Goal: Transaction & Acquisition: Purchase product/service

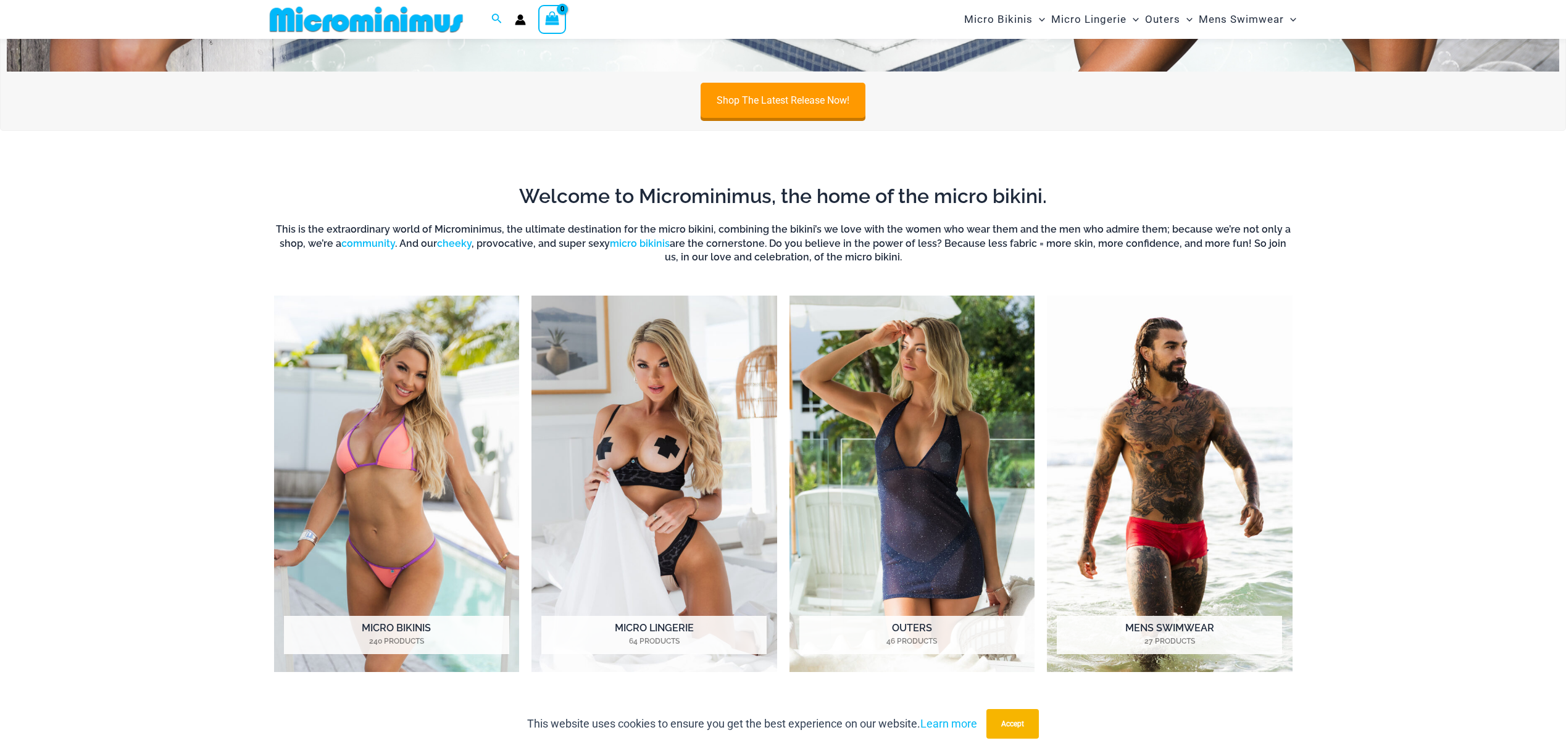
scroll to position [531, 0]
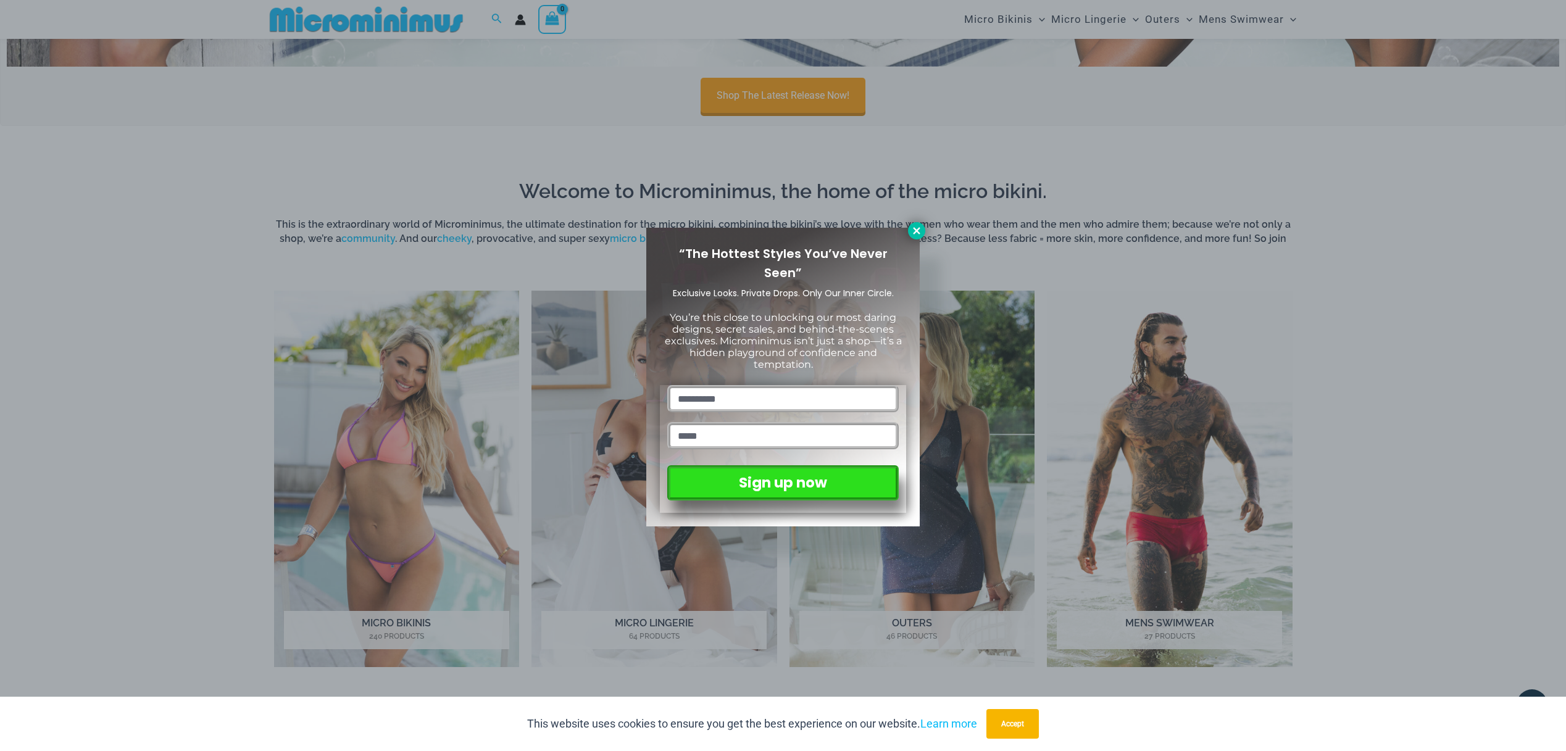
click at [916, 233] on icon at bounding box center [916, 230] width 11 height 11
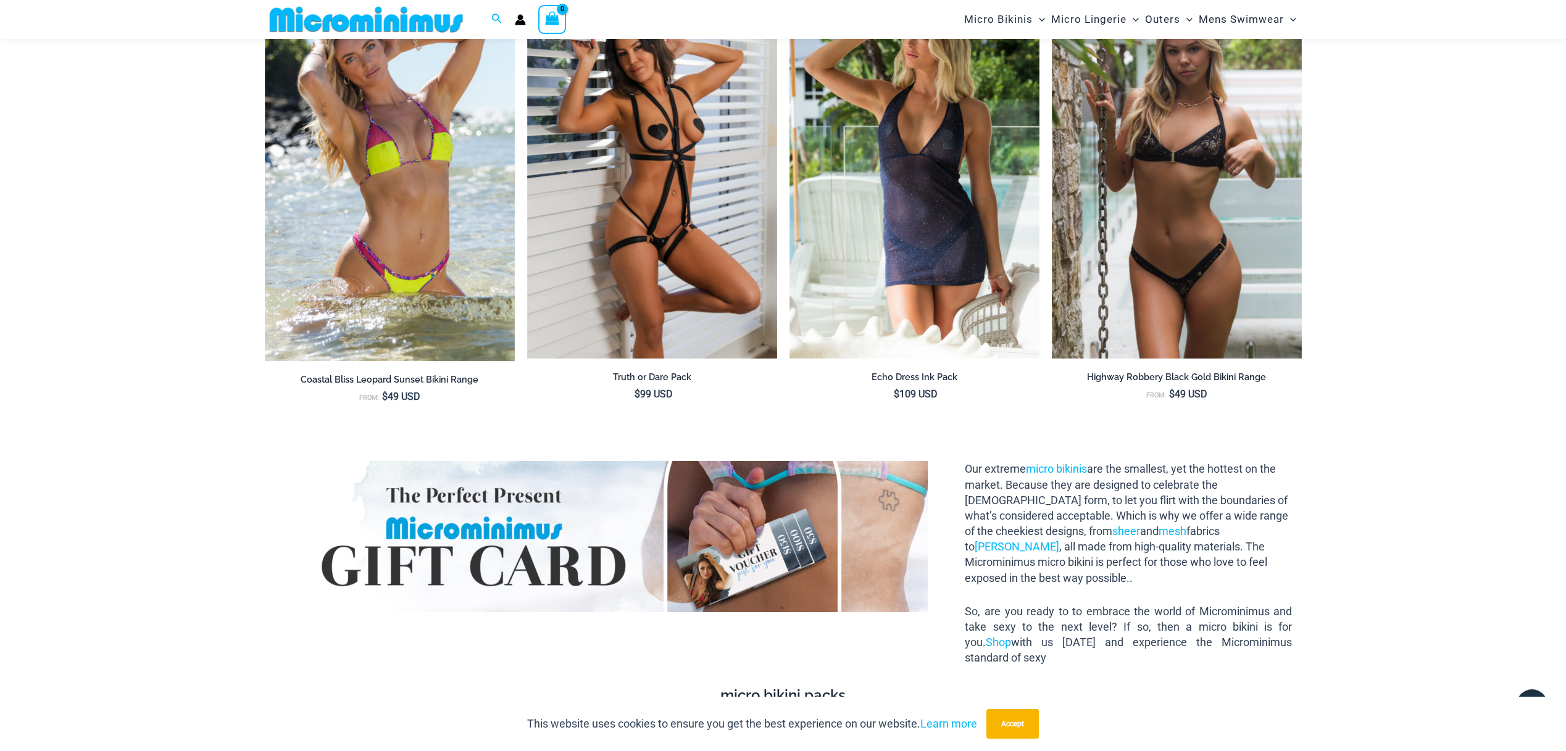
scroll to position [1364, 0]
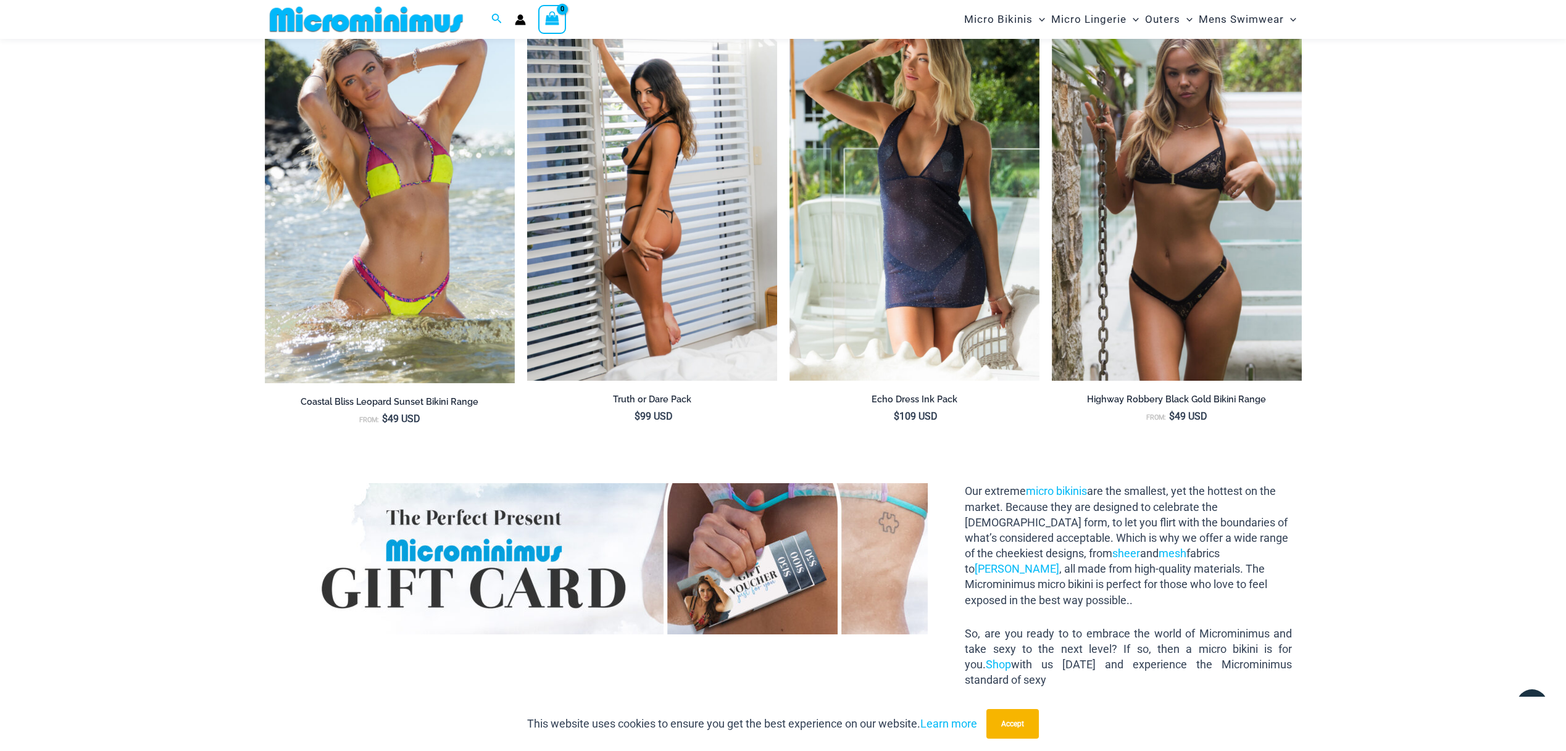
click at [681, 264] on img at bounding box center [652, 193] width 250 height 375
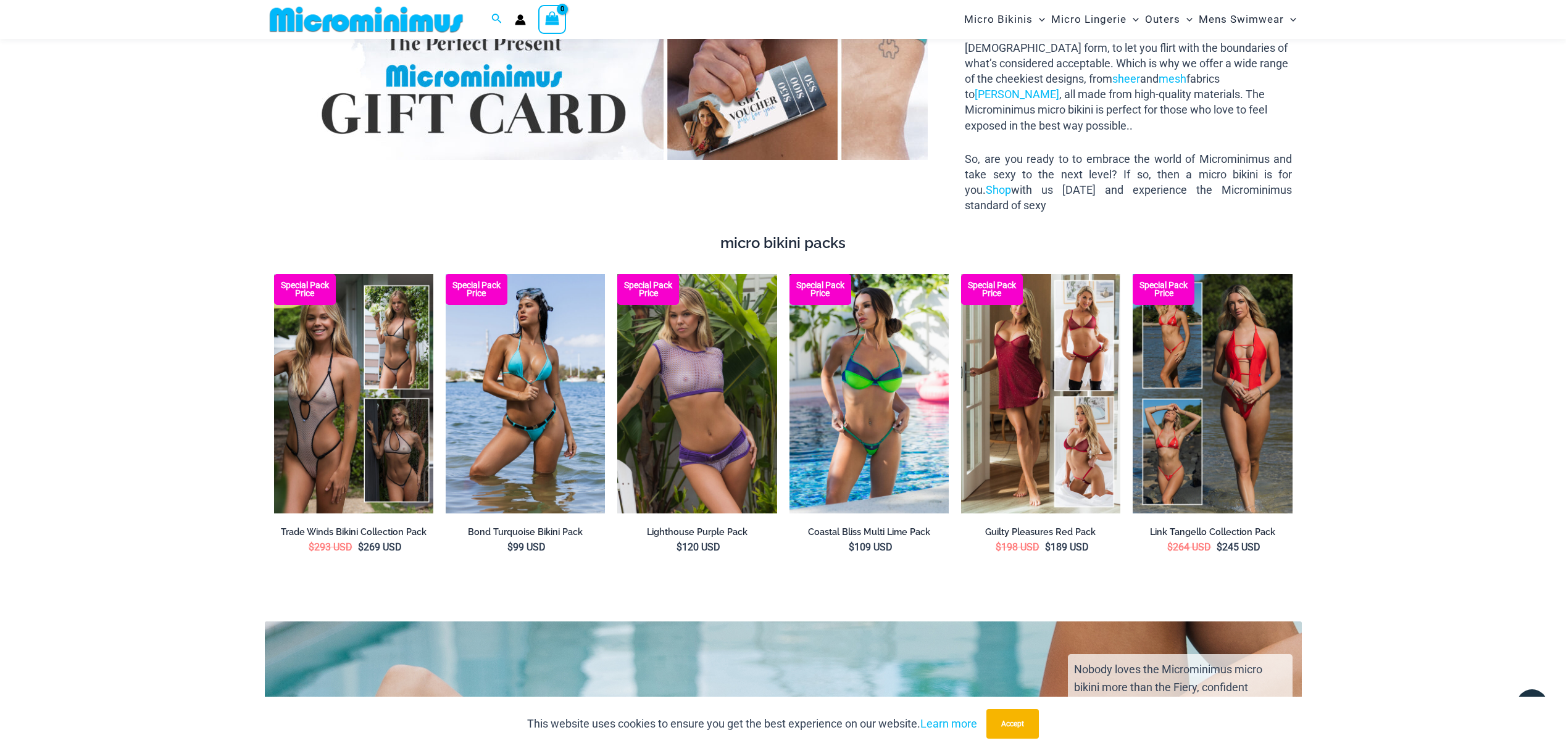
scroll to position [1841, 0]
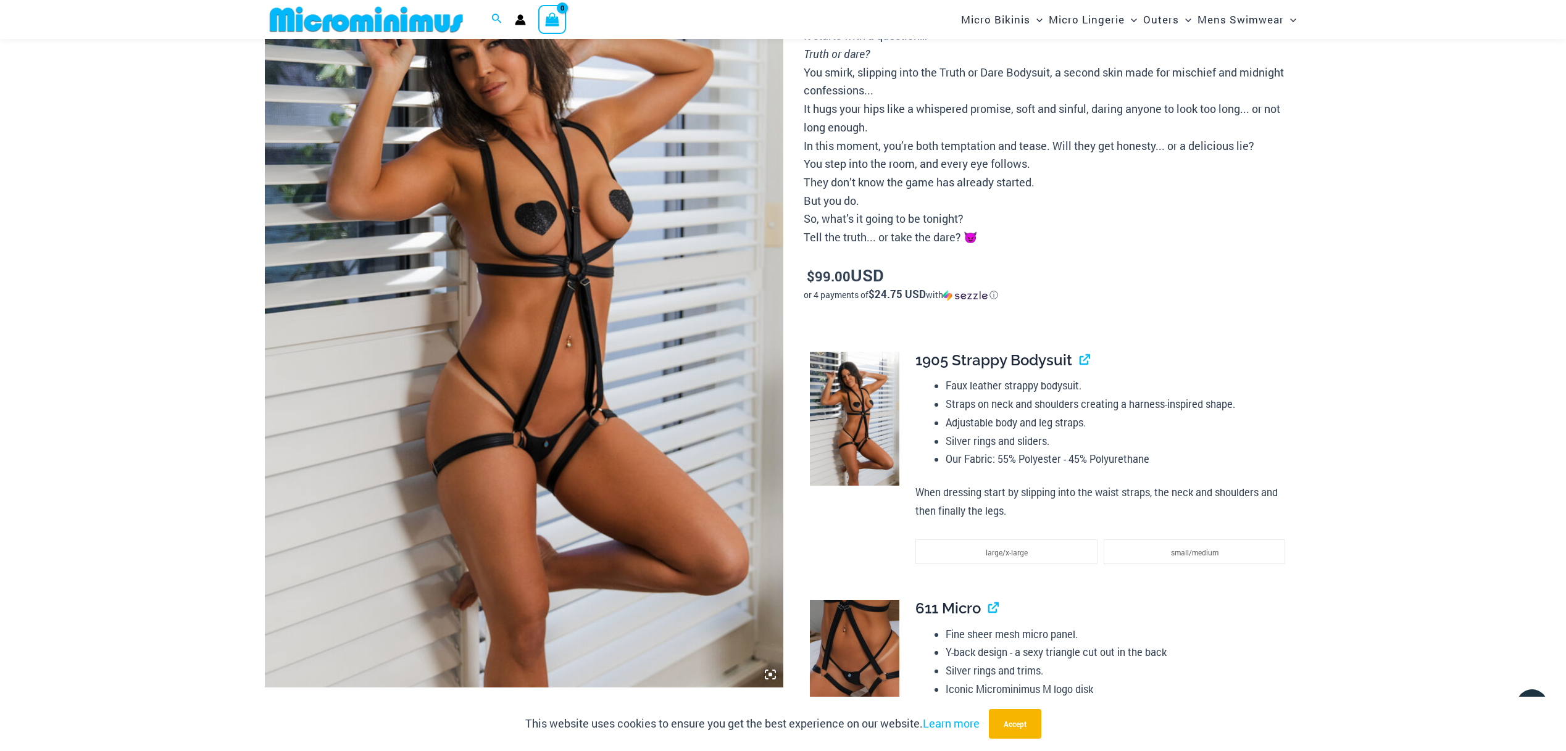
scroll to position [204, 0]
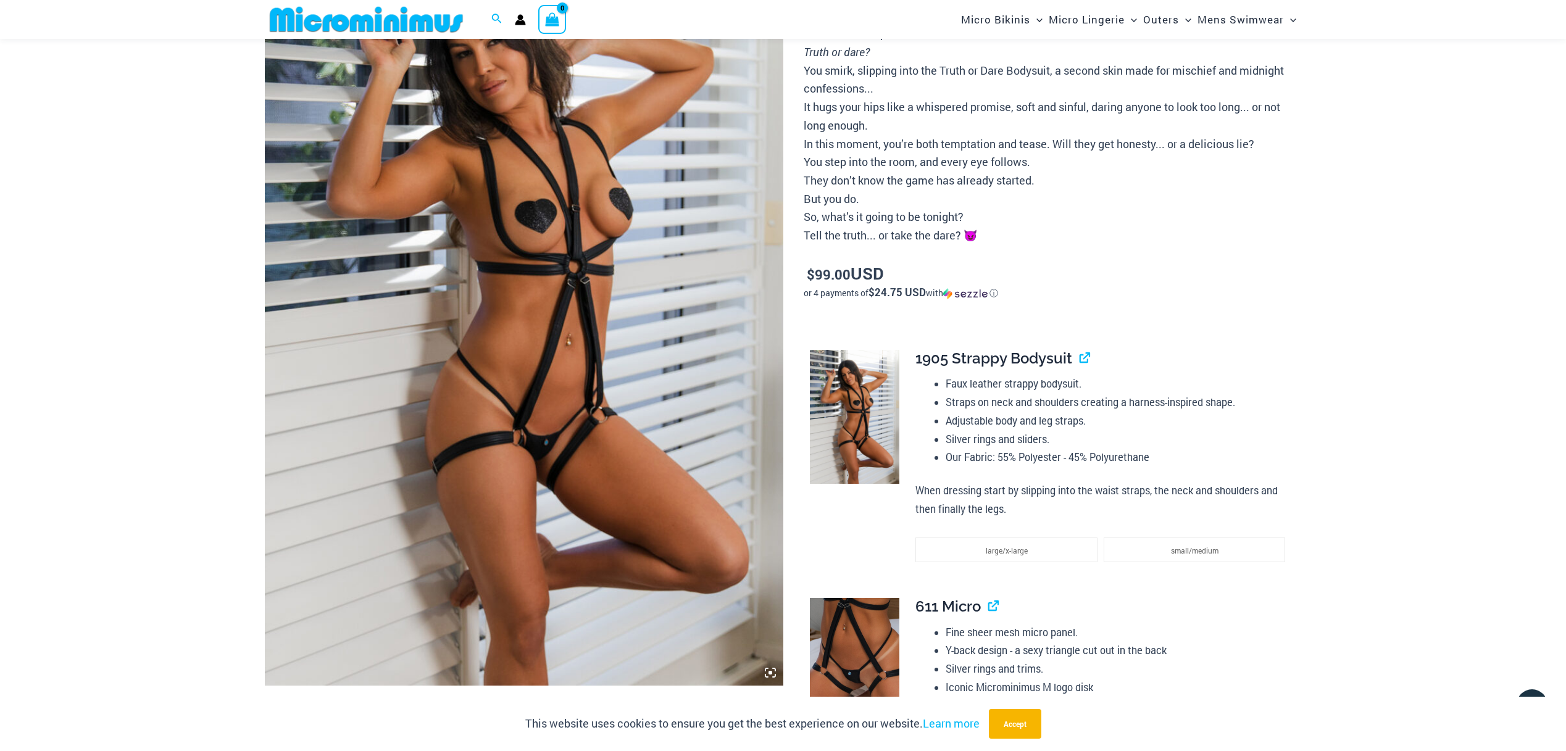
click at [753, 321] on img at bounding box center [524, 297] width 519 height 778
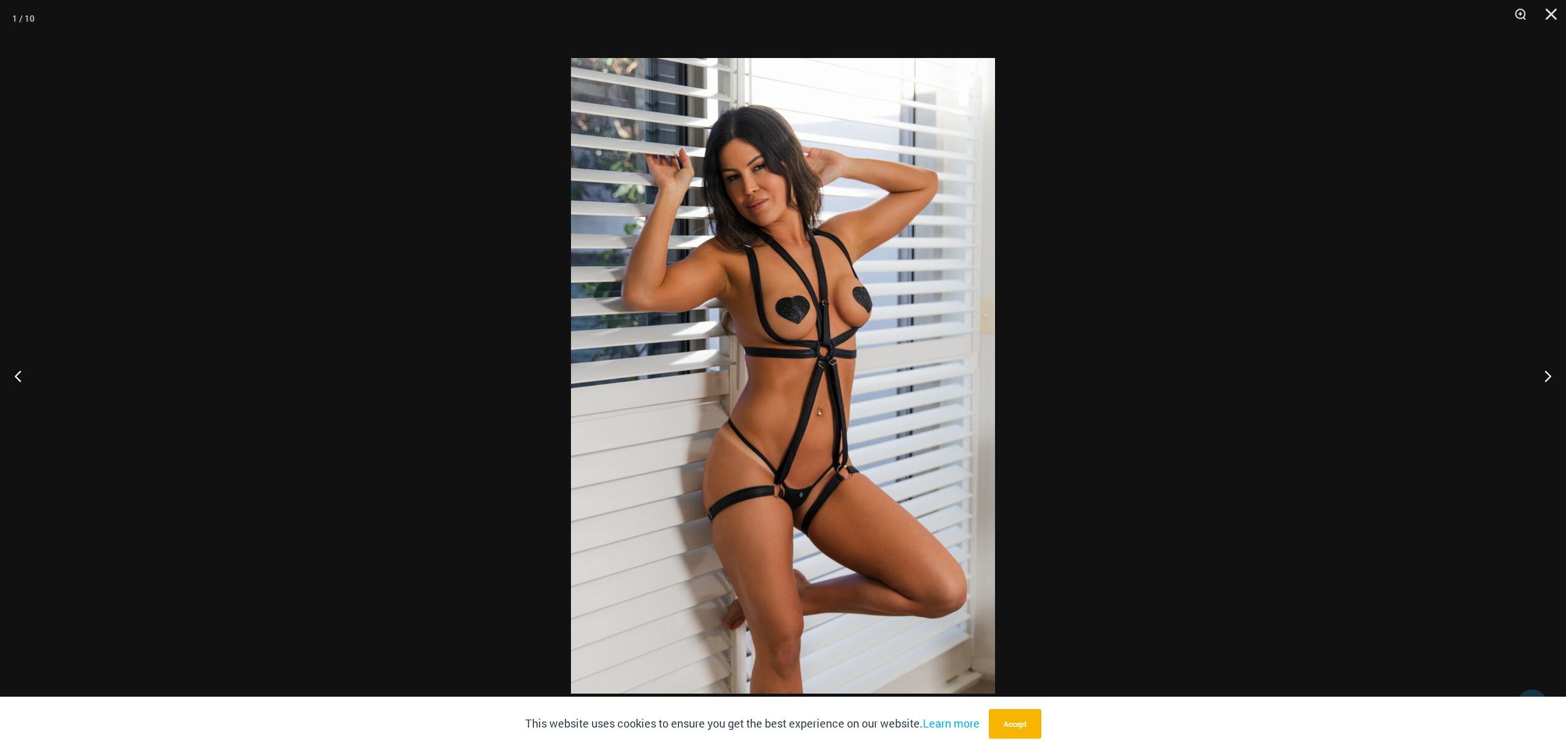
click at [752, 321] on img at bounding box center [783, 376] width 424 height 636
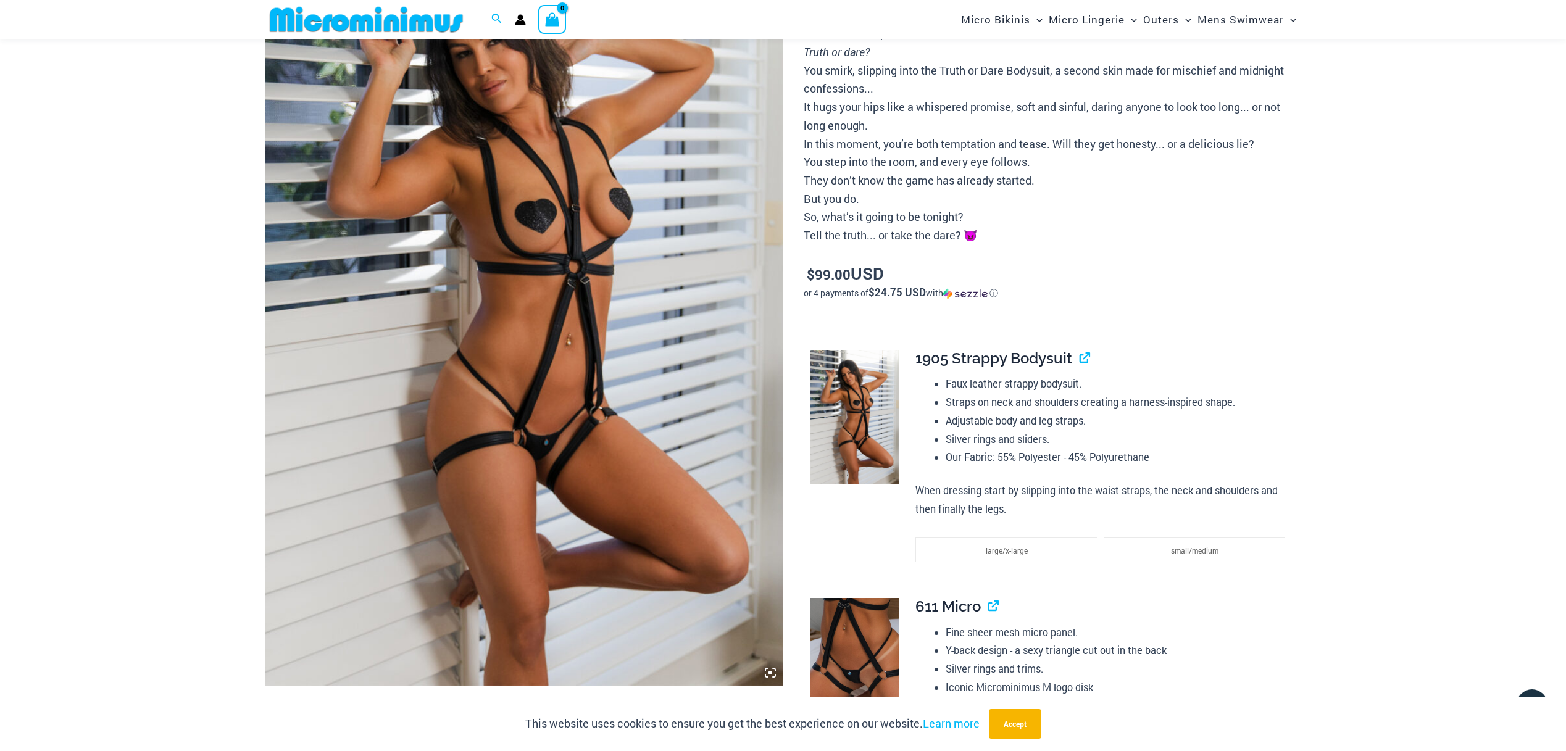
click at [751, 323] on img at bounding box center [524, 297] width 519 height 778
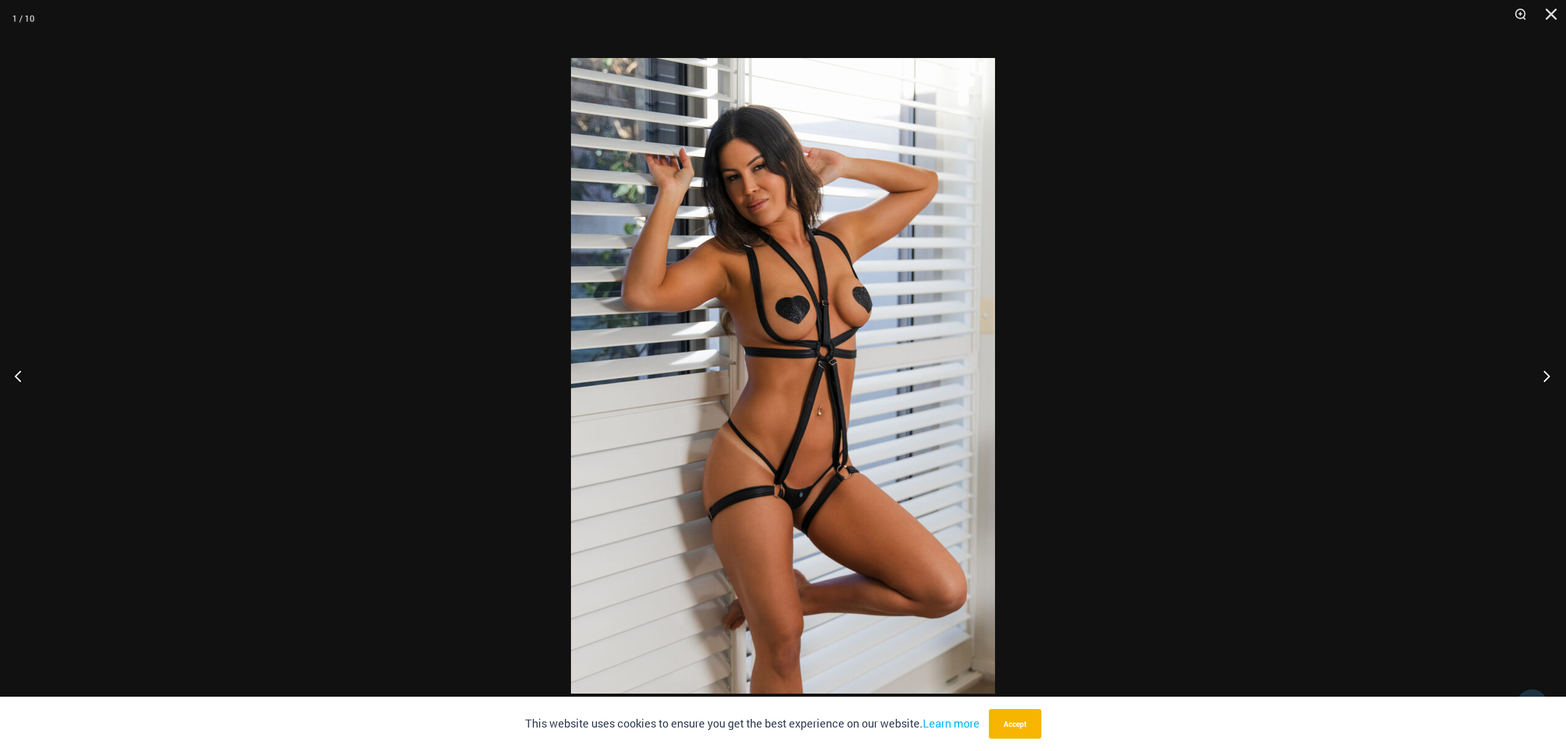
click at [1544, 374] on button "Next" at bounding box center [1543, 376] width 46 height 62
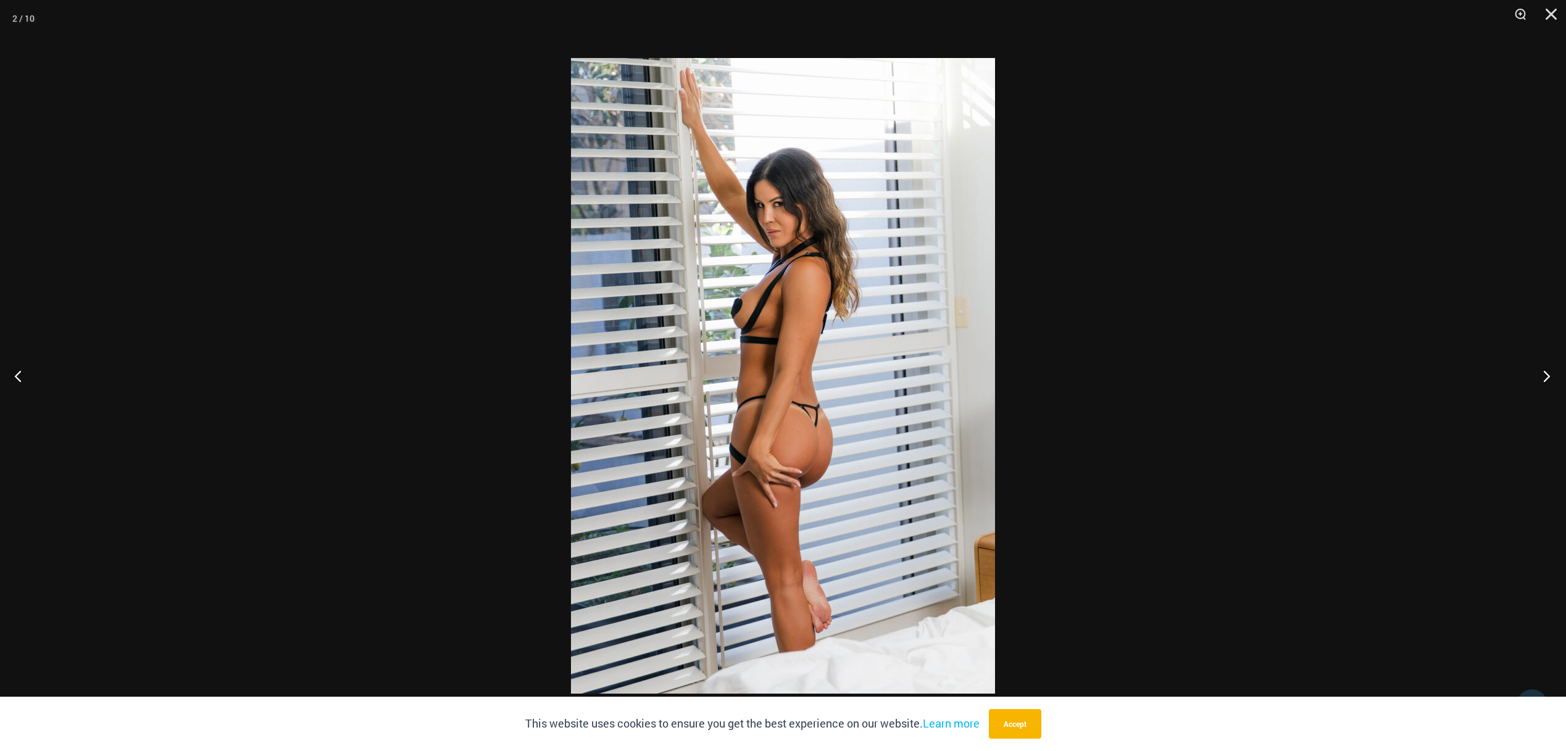
click at [1544, 374] on button "Next" at bounding box center [1543, 376] width 46 height 62
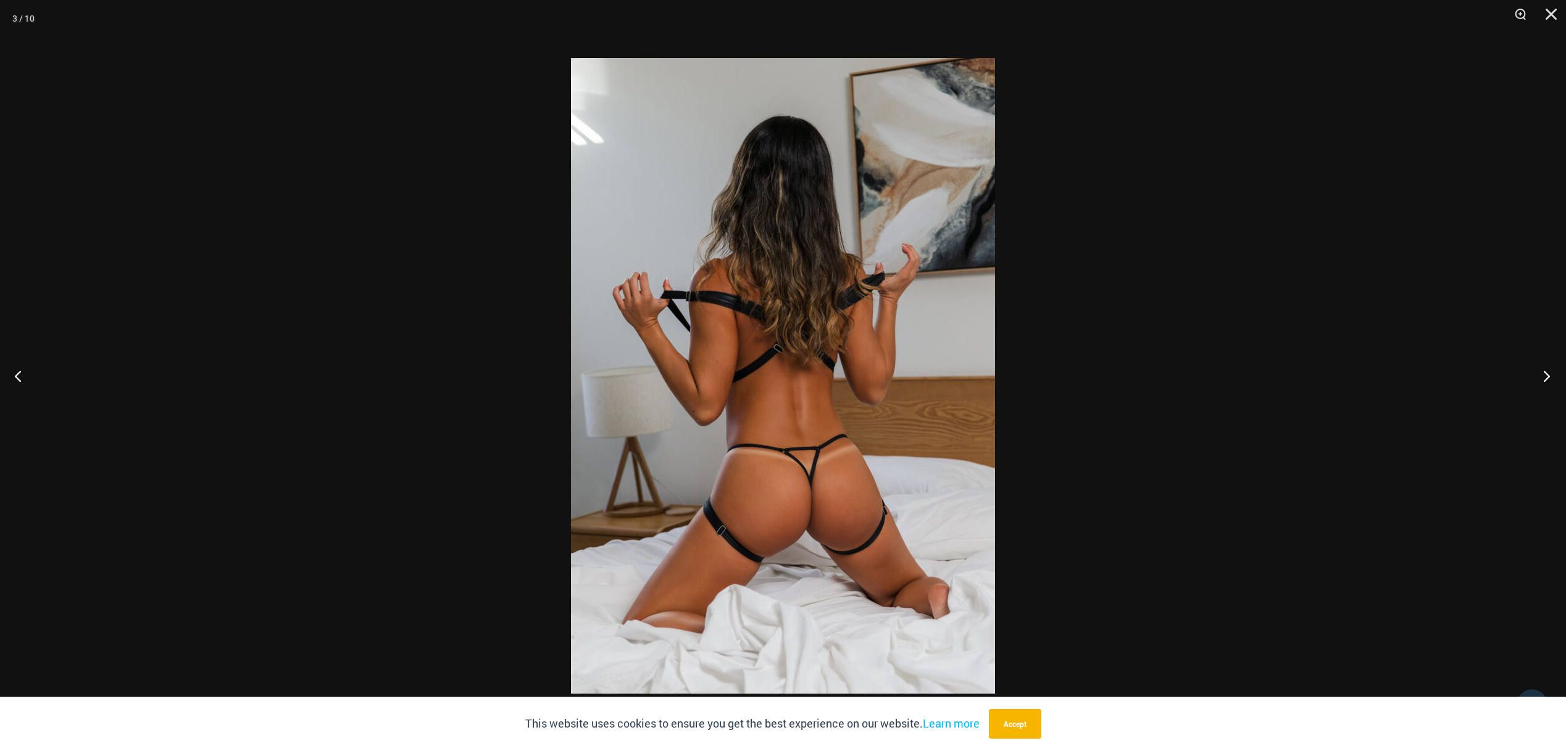
click at [1544, 374] on button "Next" at bounding box center [1543, 376] width 46 height 62
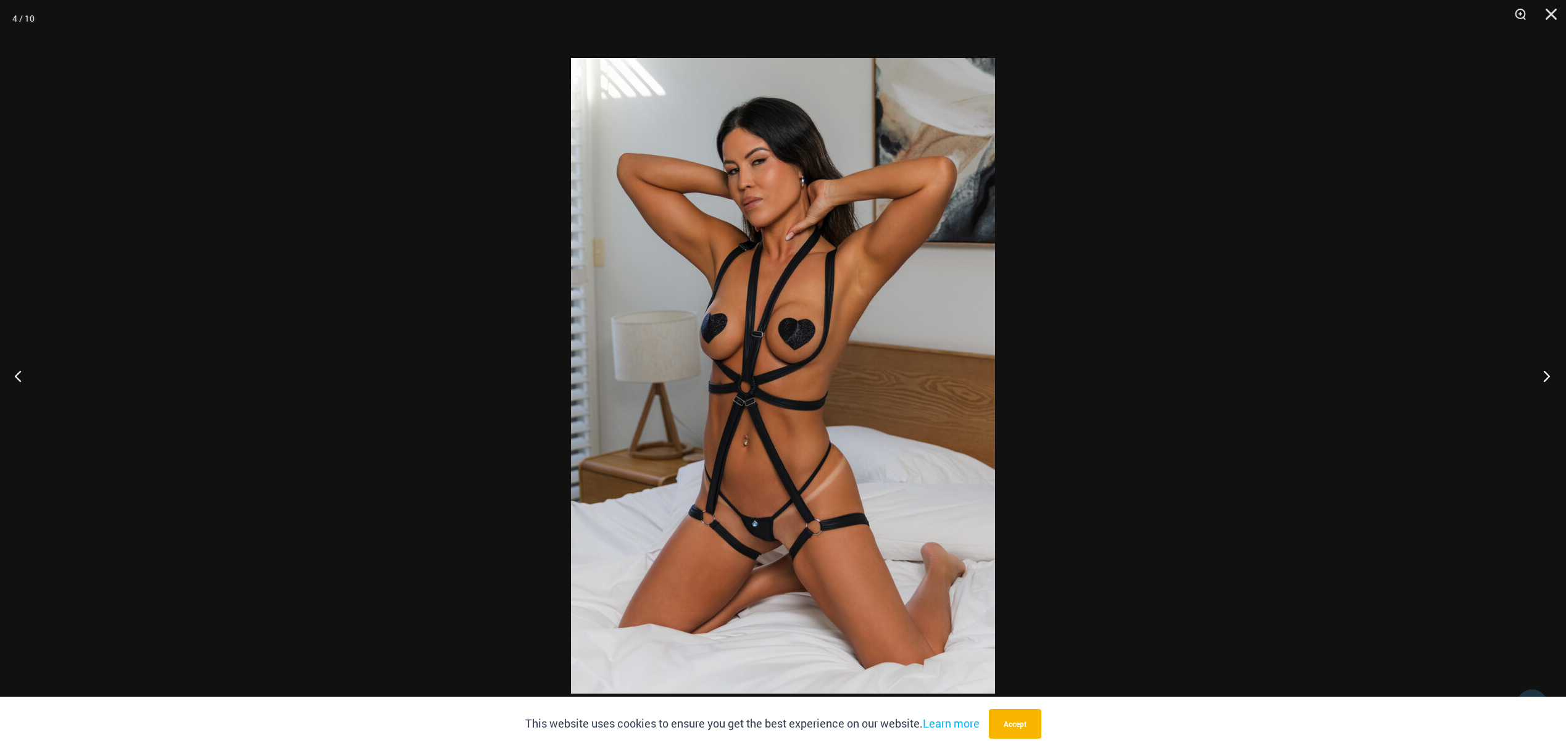
click at [1544, 374] on button "Next" at bounding box center [1543, 376] width 46 height 62
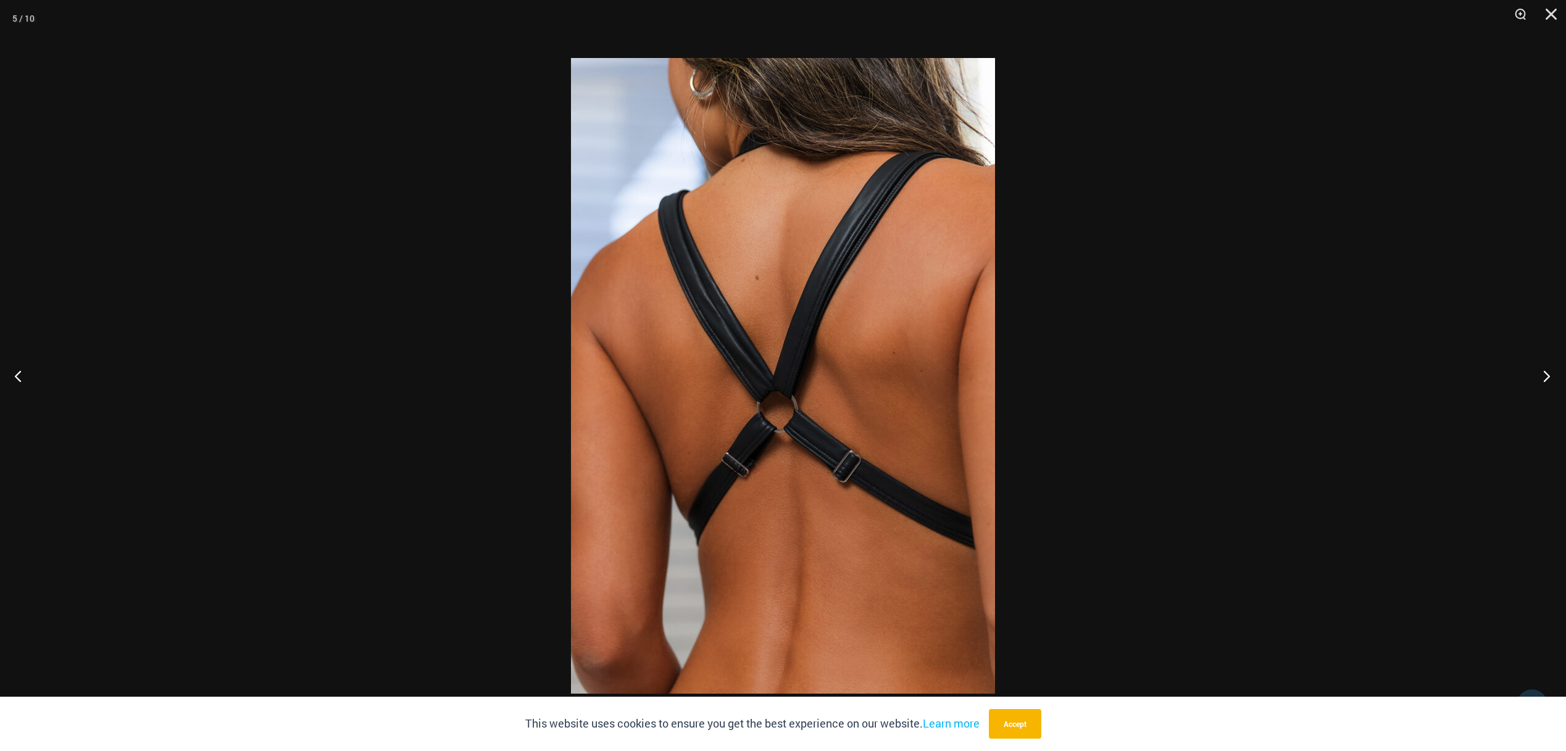
click at [1544, 374] on button "Next" at bounding box center [1543, 376] width 46 height 62
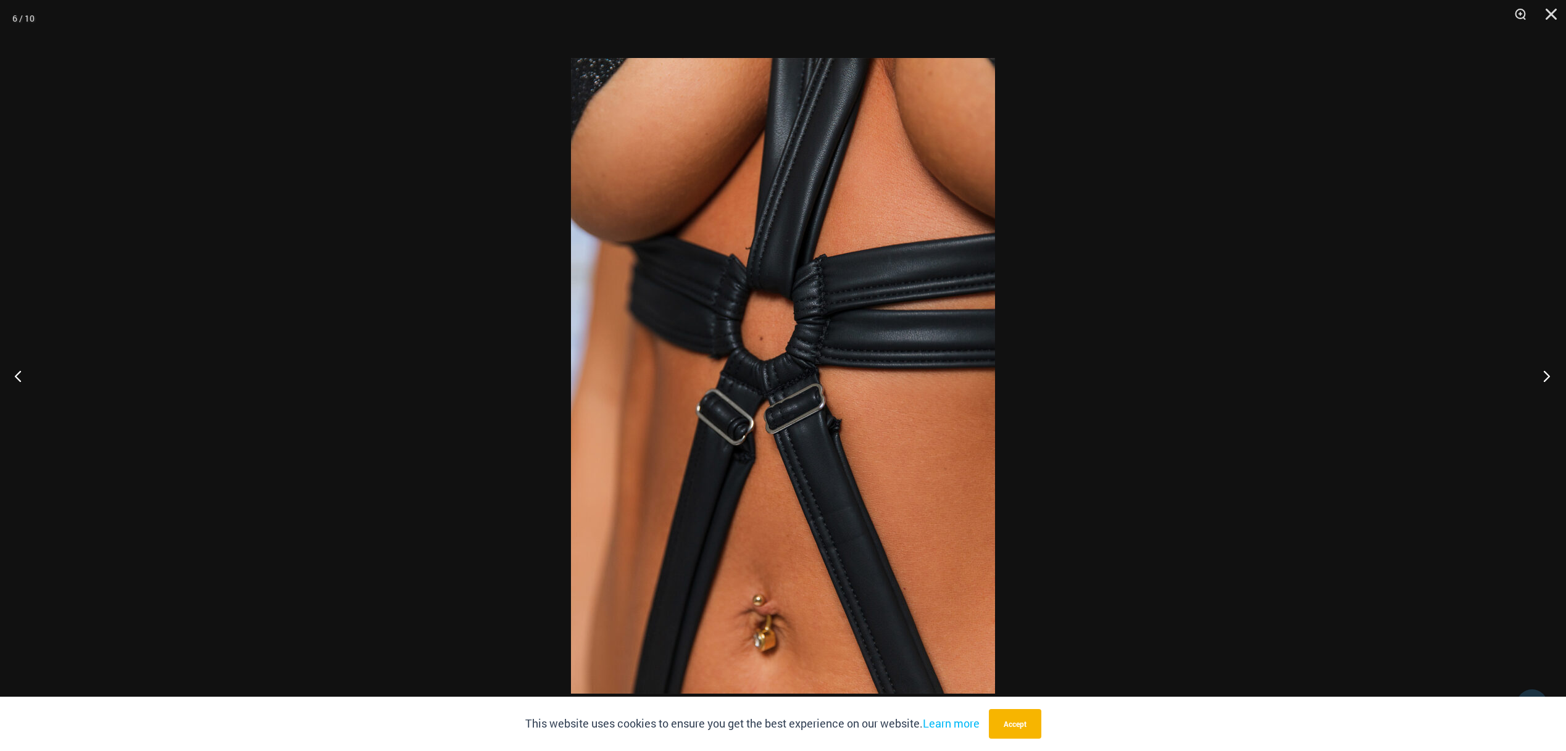
click at [1544, 374] on button "Next" at bounding box center [1543, 376] width 46 height 62
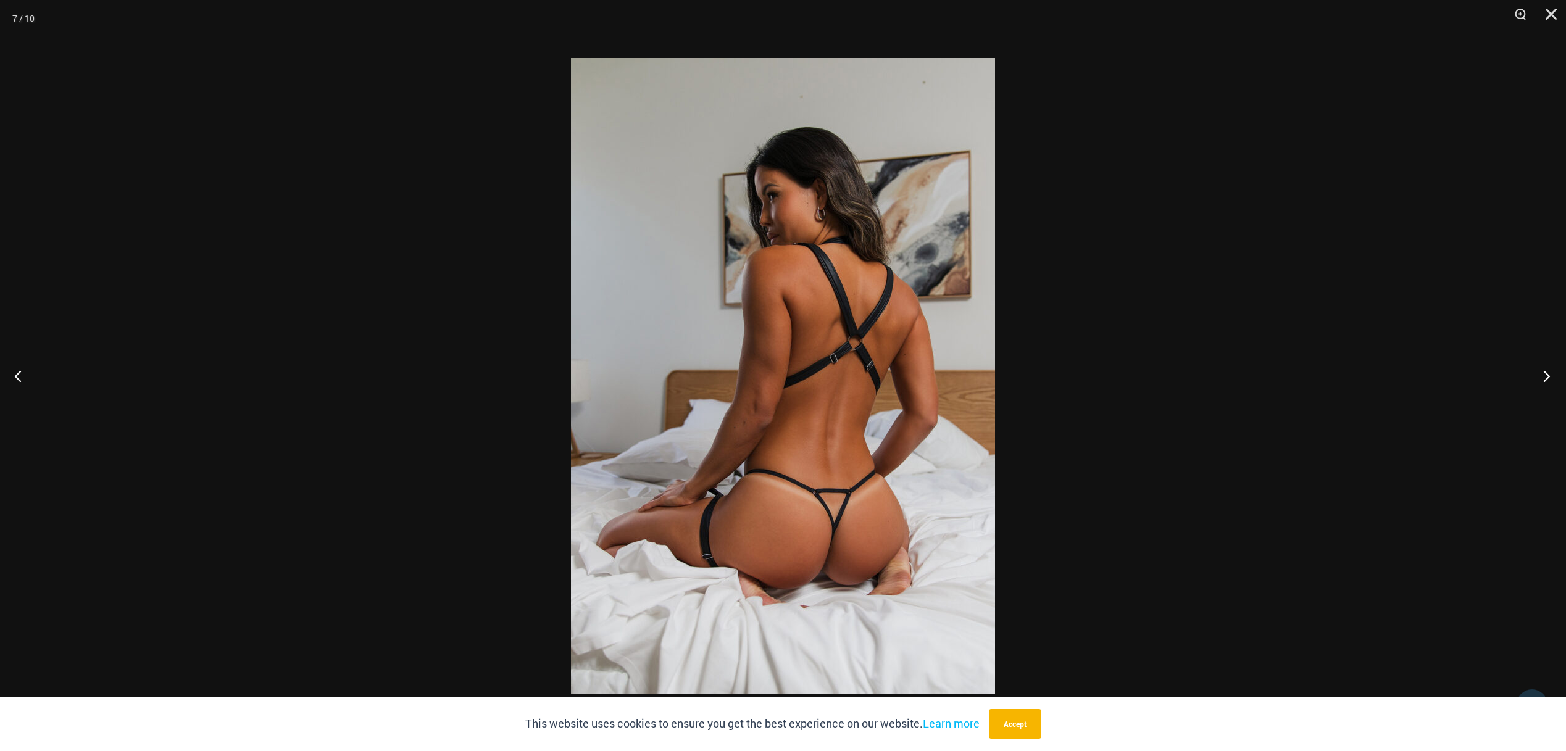
click at [1544, 374] on button "Next" at bounding box center [1543, 376] width 46 height 62
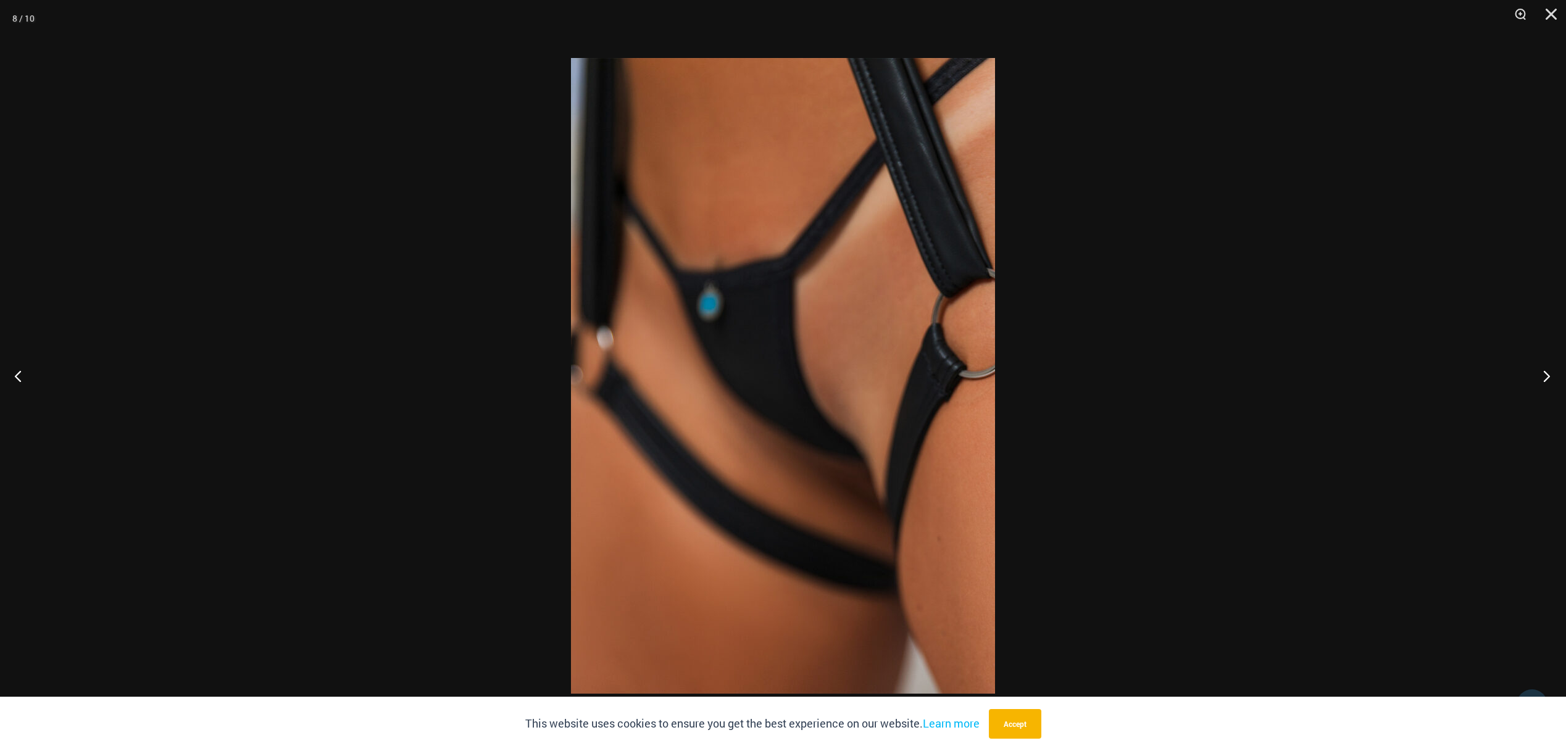
click at [1544, 374] on button "Next" at bounding box center [1543, 376] width 46 height 62
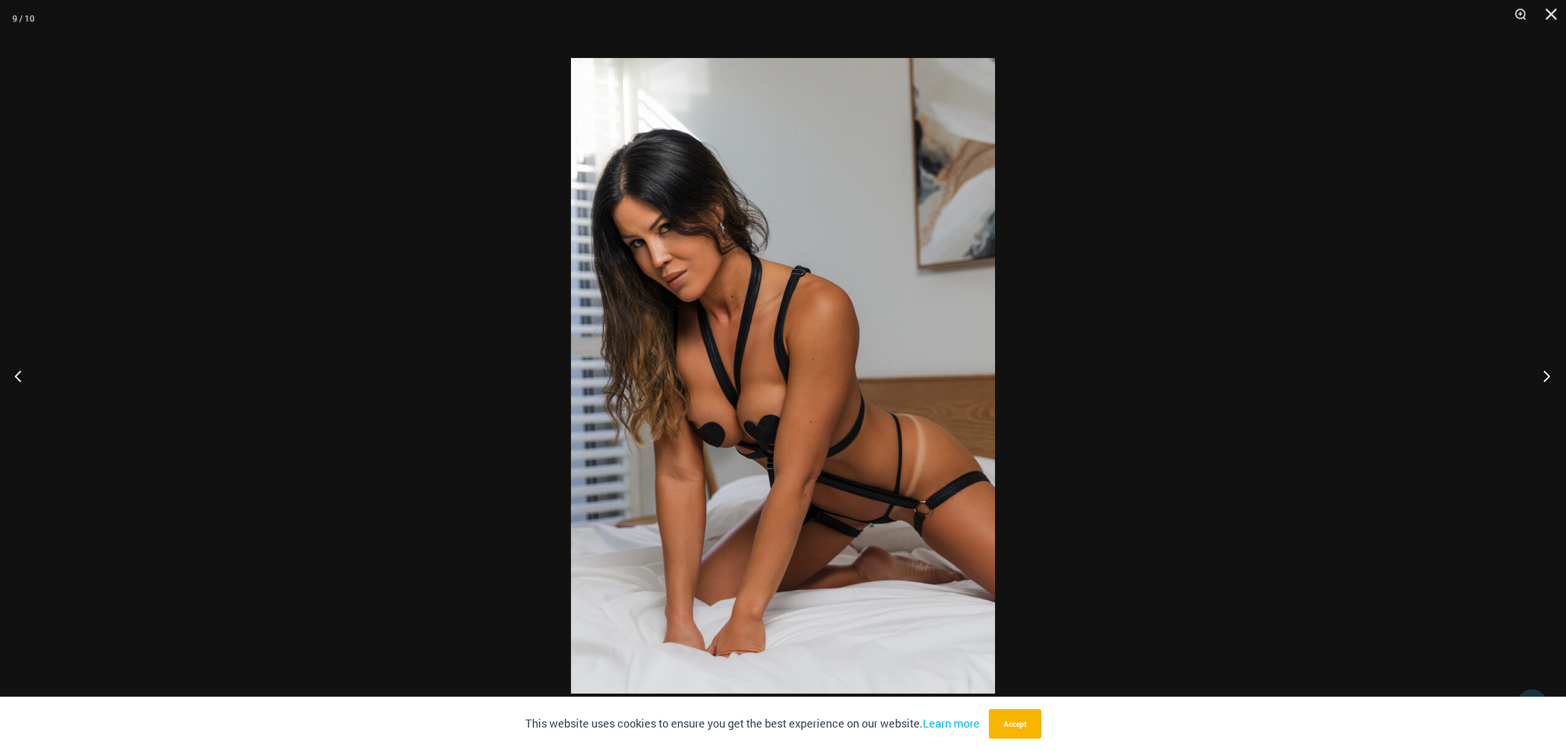
click at [1544, 374] on button "Next" at bounding box center [1543, 376] width 46 height 62
